Goal: Task Accomplishment & Management: Manage account settings

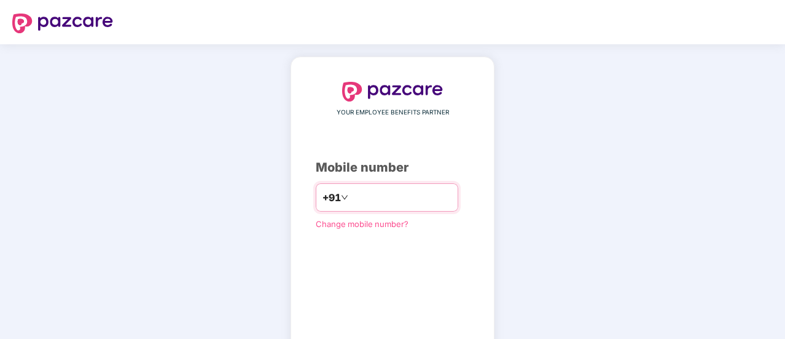
click at [365, 203] on input "number" at bounding box center [401, 197] width 101 height 20
type input "**********"
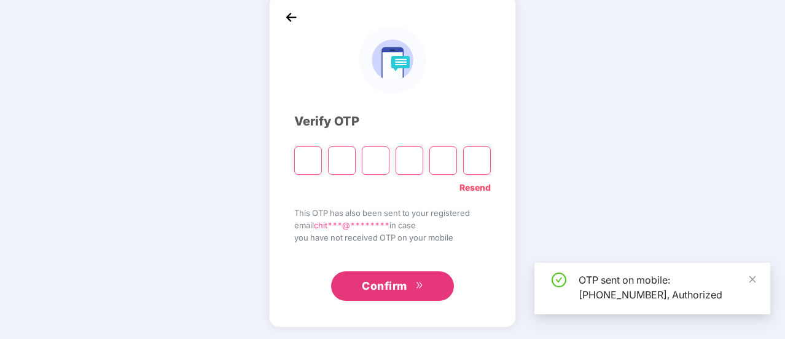
scroll to position [61, 0]
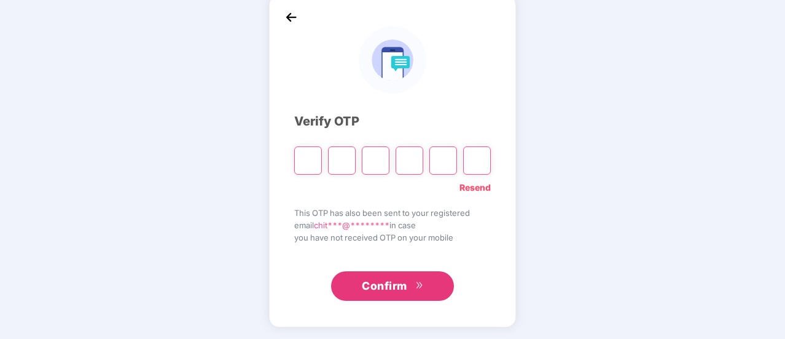
click at [310, 168] on input "Please enter verification code. Digit 1" at bounding box center [308, 160] width 28 height 28
click at [336, 160] on input "Digit 2" at bounding box center [342, 160] width 28 height 28
click at [311, 154] on input "Please enter verification code. Digit 1" at bounding box center [308, 160] width 28 height 28
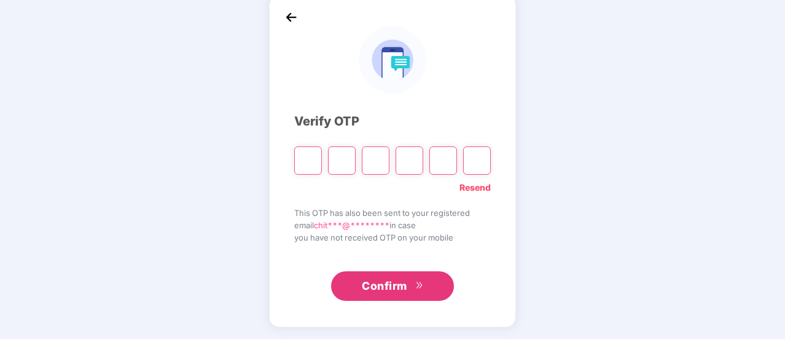
click at [311, 154] on input "Please enter verification code. Digit 1" at bounding box center [308, 160] width 28 height 28
type input "*"
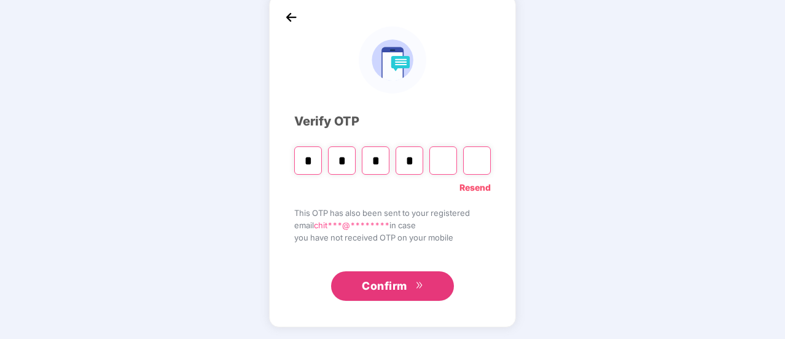
type input "*"
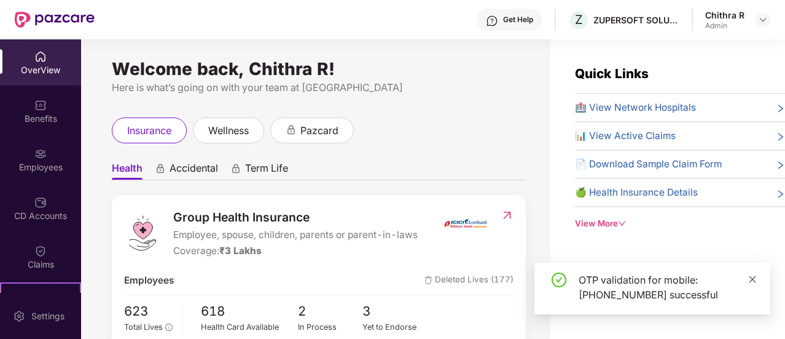
click at [752, 278] on icon "close" at bounding box center [753, 278] width 7 height 7
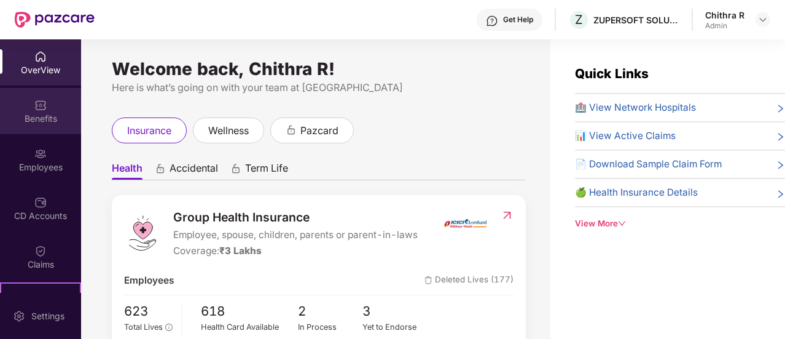
click at [10, 111] on div "Benefits" at bounding box center [40, 111] width 81 height 46
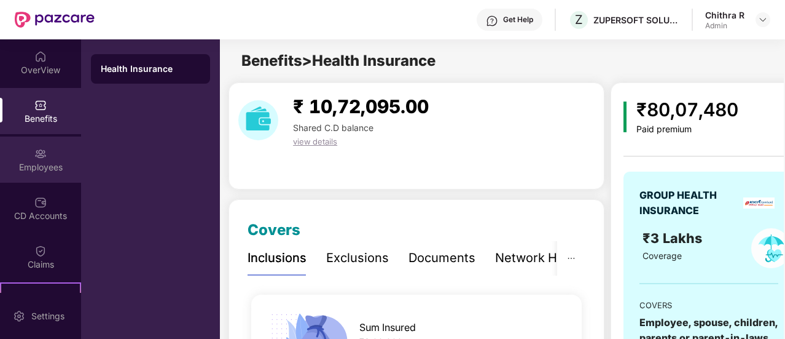
click at [17, 157] on div "Employees" at bounding box center [40, 159] width 81 height 46
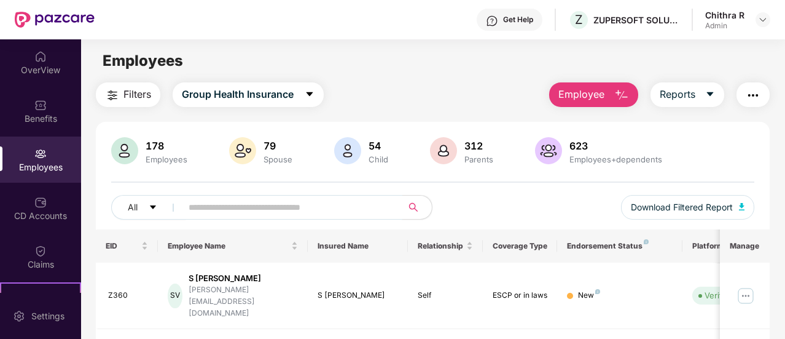
click at [237, 205] on input "text" at bounding box center [287, 207] width 197 height 18
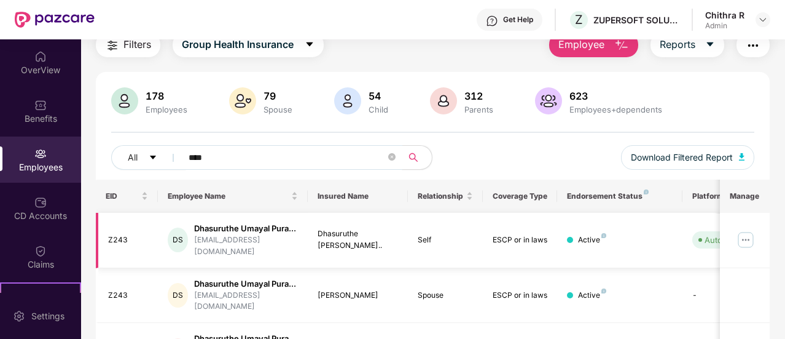
scroll to position [61, 0]
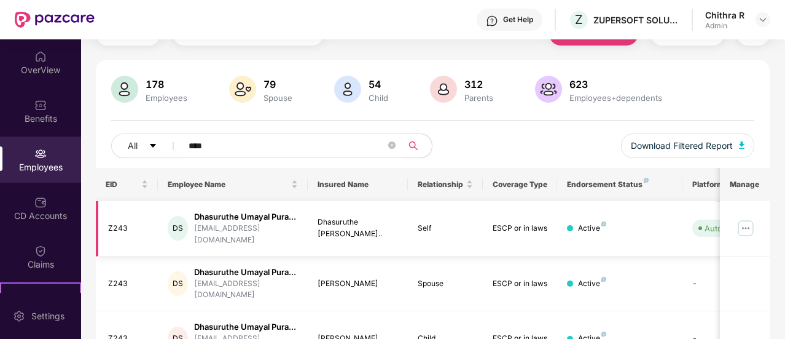
type input "****"
click at [747, 226] on img at bounding box center [746, 228] width 20 height 20
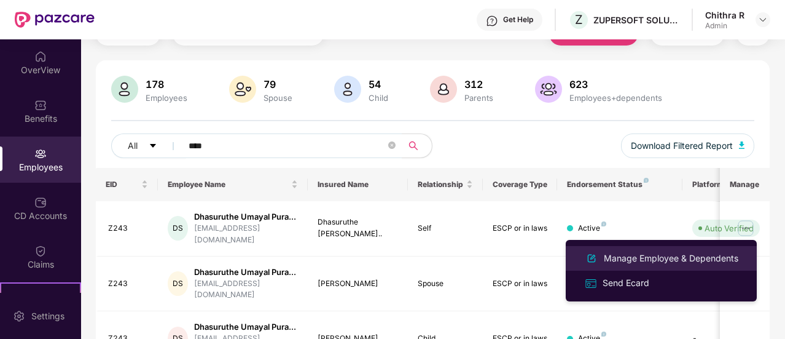
click at [659, 251] on div "Manage Employee & Dependents" at bounding box center [672, 258] width 140 height 14
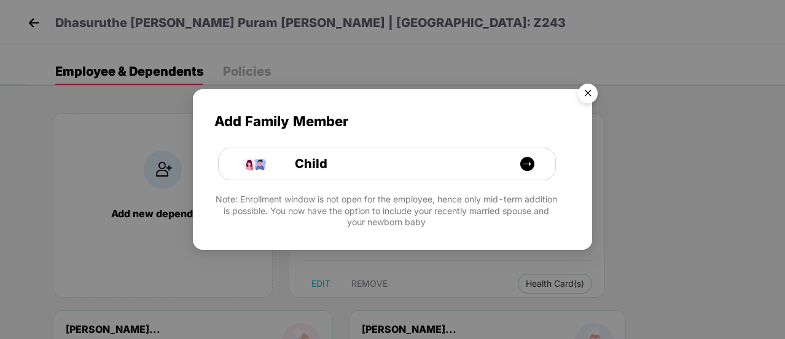
click at [585, 93] on img "Close" at bounding box center [588, 95] width 34 height 34
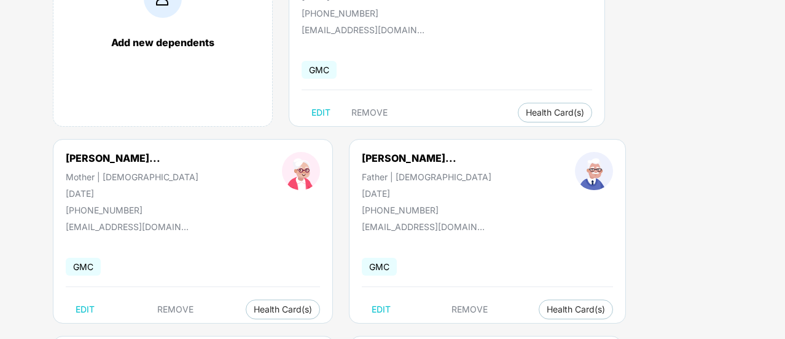
scroll to position [246, 0]
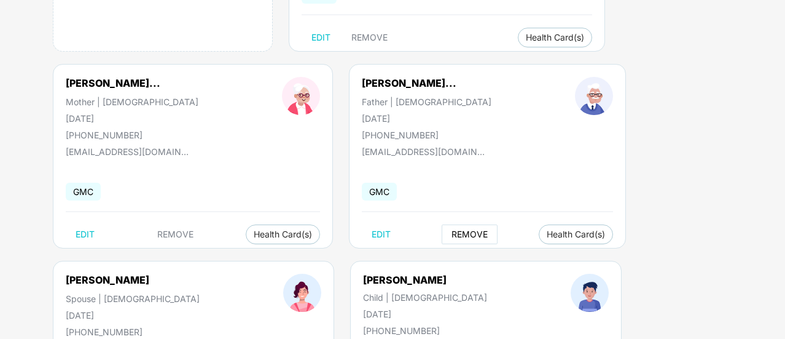
click at [452, 234] on span "REMOVE" at bounding box center [470, 234] width 36 height 10
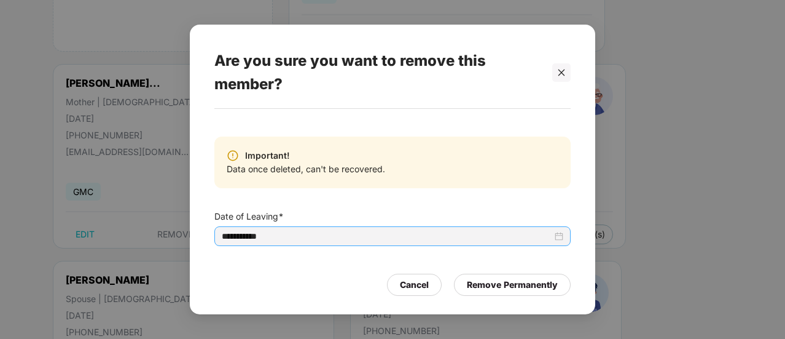
click at [247, 233] on input "**********" at bounding box center [387, 236] width 331 height 14
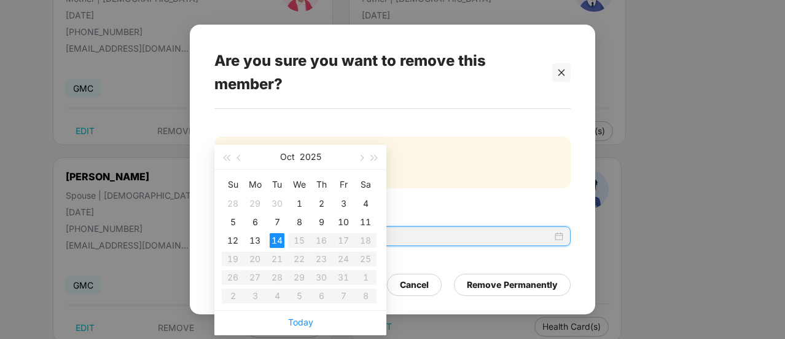
scroll to position [369, 0]
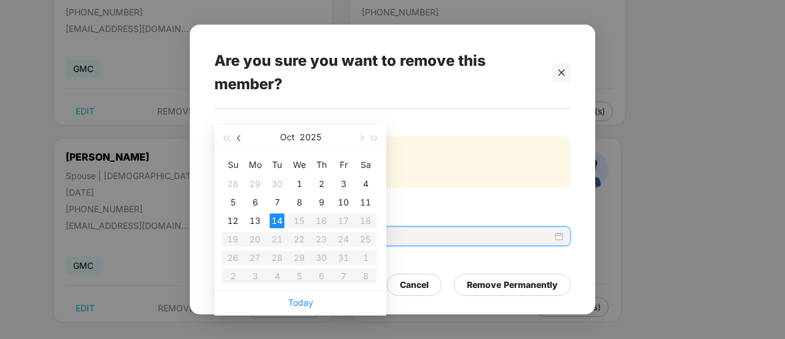
click at [240, 136] on span "button" at bounding box center [240, 138] width 6 height 6
click at [358, 137] on span "button" at bounding box center [361, 138] width 6 height 6
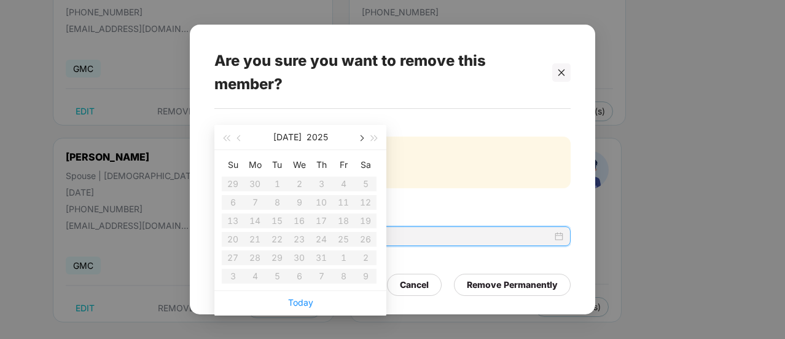
click at [358, 137] on span "button" at bounding box center [361, 138] width 6 height 6
click at [360, 135] on span "button" at bounding box center [361, 138] width 6 height 6
type input "**********"
click at [253, 222] on div "15" at bounding box center [255, 220] width 15 height 15
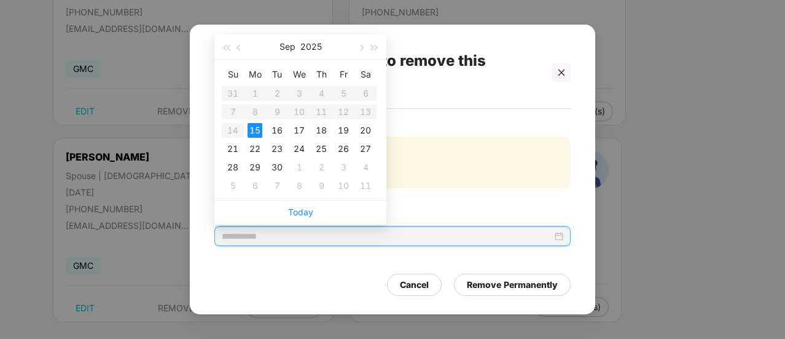
click at [250, 128] on div "15" at bounding box center [255, 130] width 15 height 15
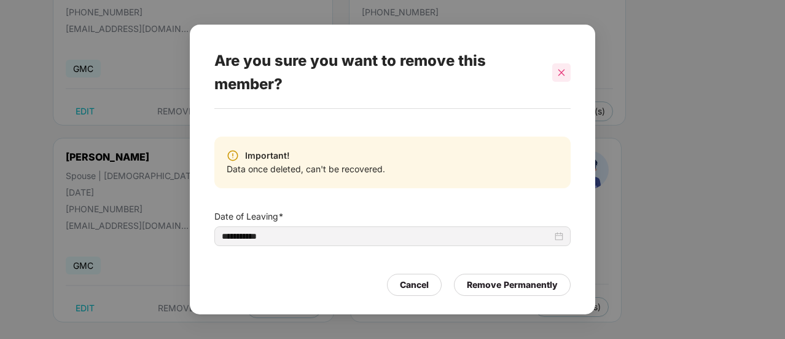
click at [561, 74] on icon "close" at bounding box center [561, 72] width 9 height 9
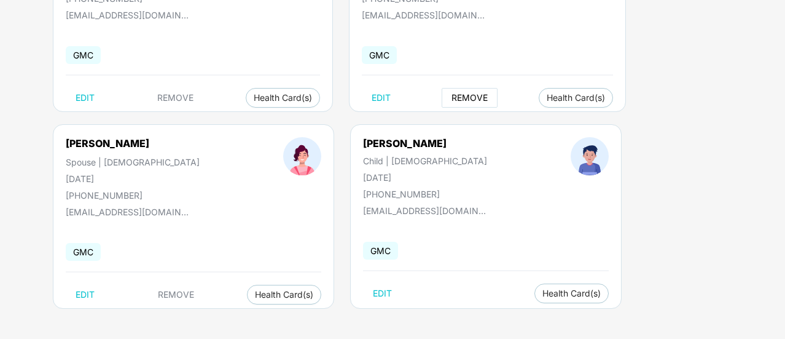
scroll to position [259, 0]
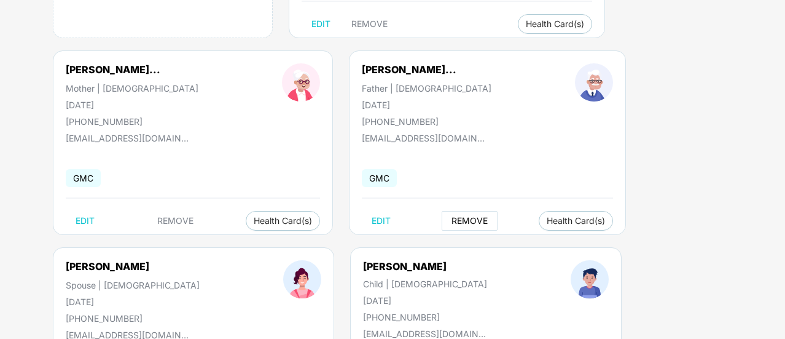
click at [455, 218] on span "REMOVE" at bounding box center [470, 221] width 36 height 10
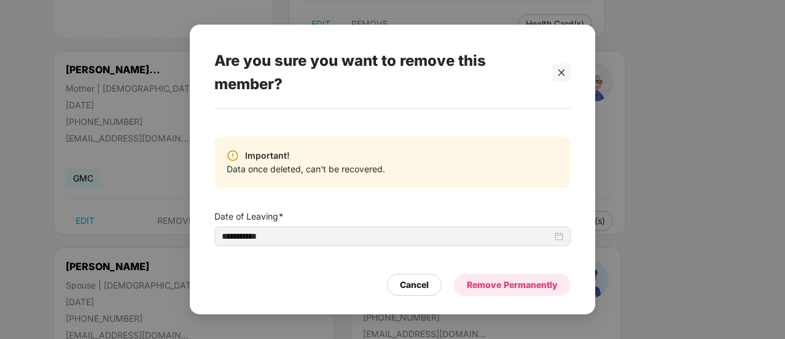
click at [503, 286] on div "Remove Permanently" at bounding box center [512, 285] width 91 height 14
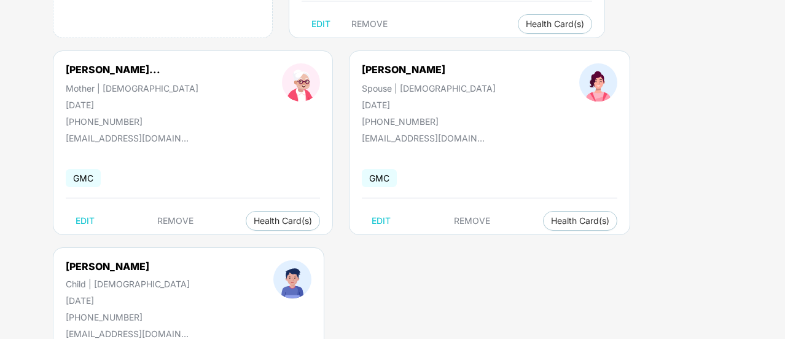
click at [752, 293] on div "Add new dependents Dhasuruthe [PERSON_NAME] Pu... Employee | [DEMOGRAPHIC_DATA]…" at bounding box center [406, 148] width 757 height 627
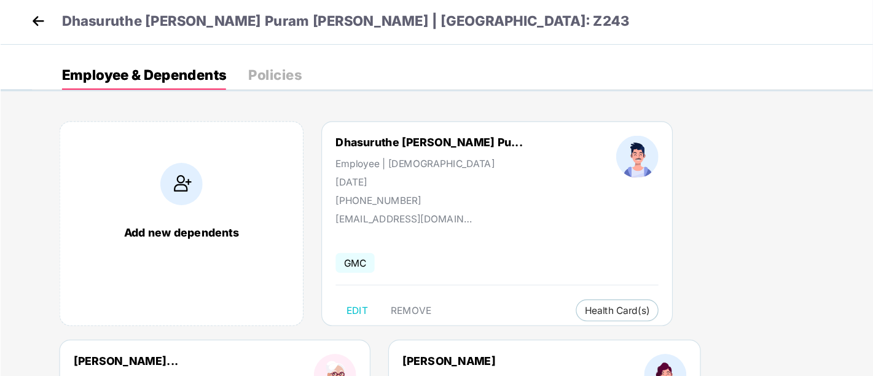
scroll to position [0, 0]
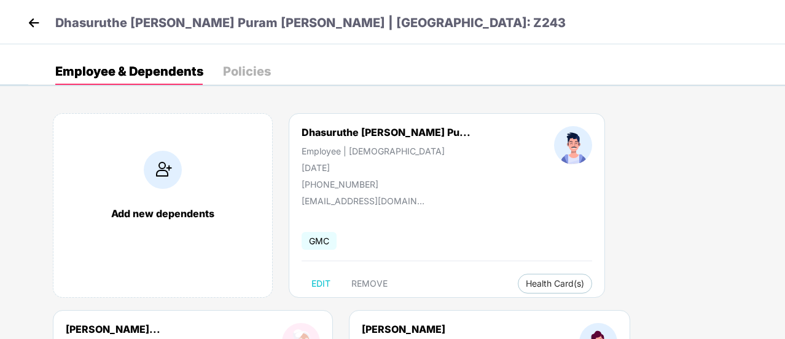
click at [30, 20] on img at bounding box center [34, 23] width 18 height 18
